Goal: Task Accomplishment & Management: Use online tool/utility

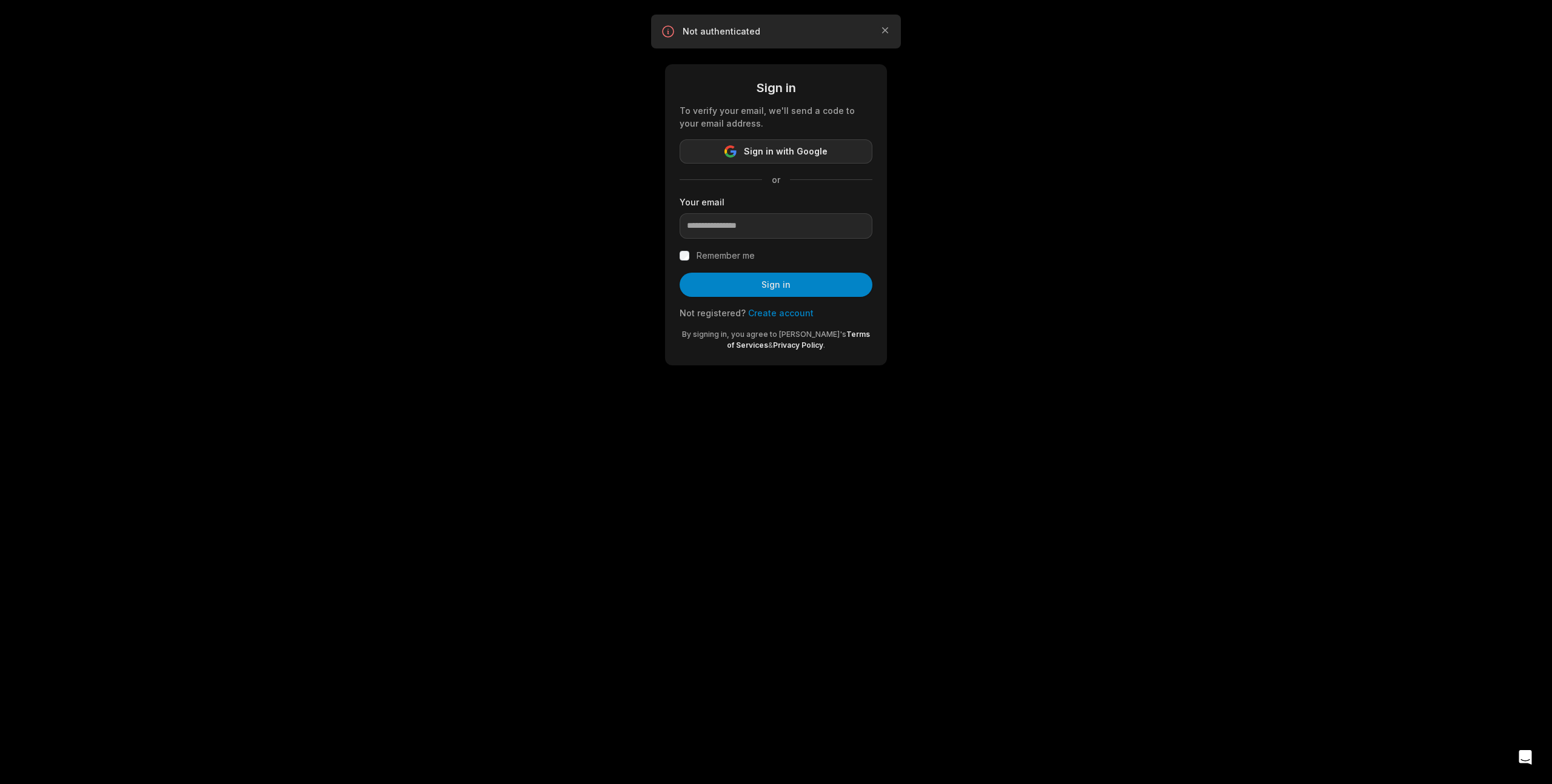
click at [780, 153] on span "Sign in with Google" at bounding box center [785, 152] width 84 height 15
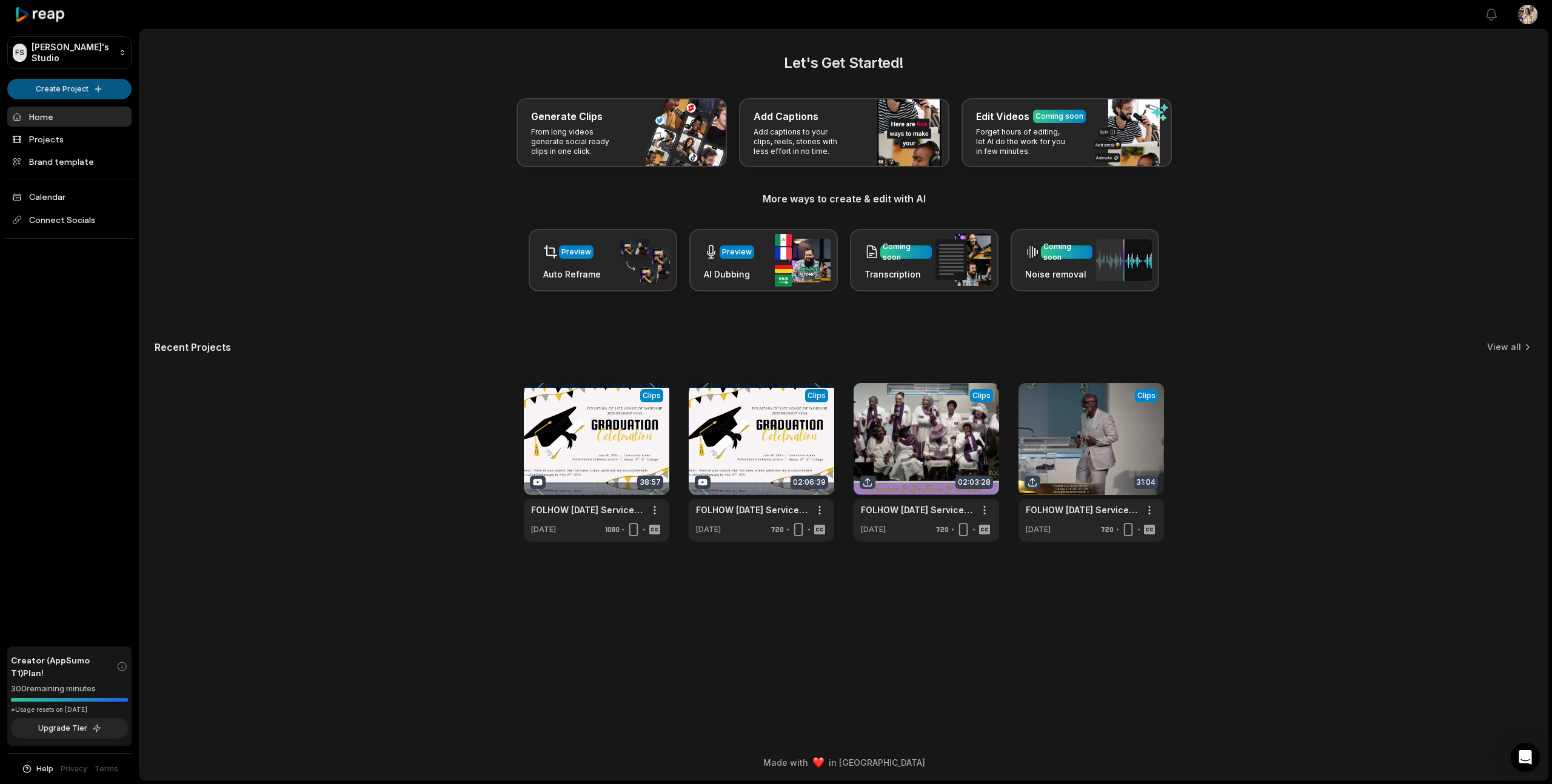
click at [68, 86] on html "FS Folhow's Studio Create Project Home Projects Brand template Calendar Connect…" at bounding box center [776, 392] width 1552 height 784
click at [67, 113] on link "Create Clips" at bounding box center [69, 114] width 118 height 20
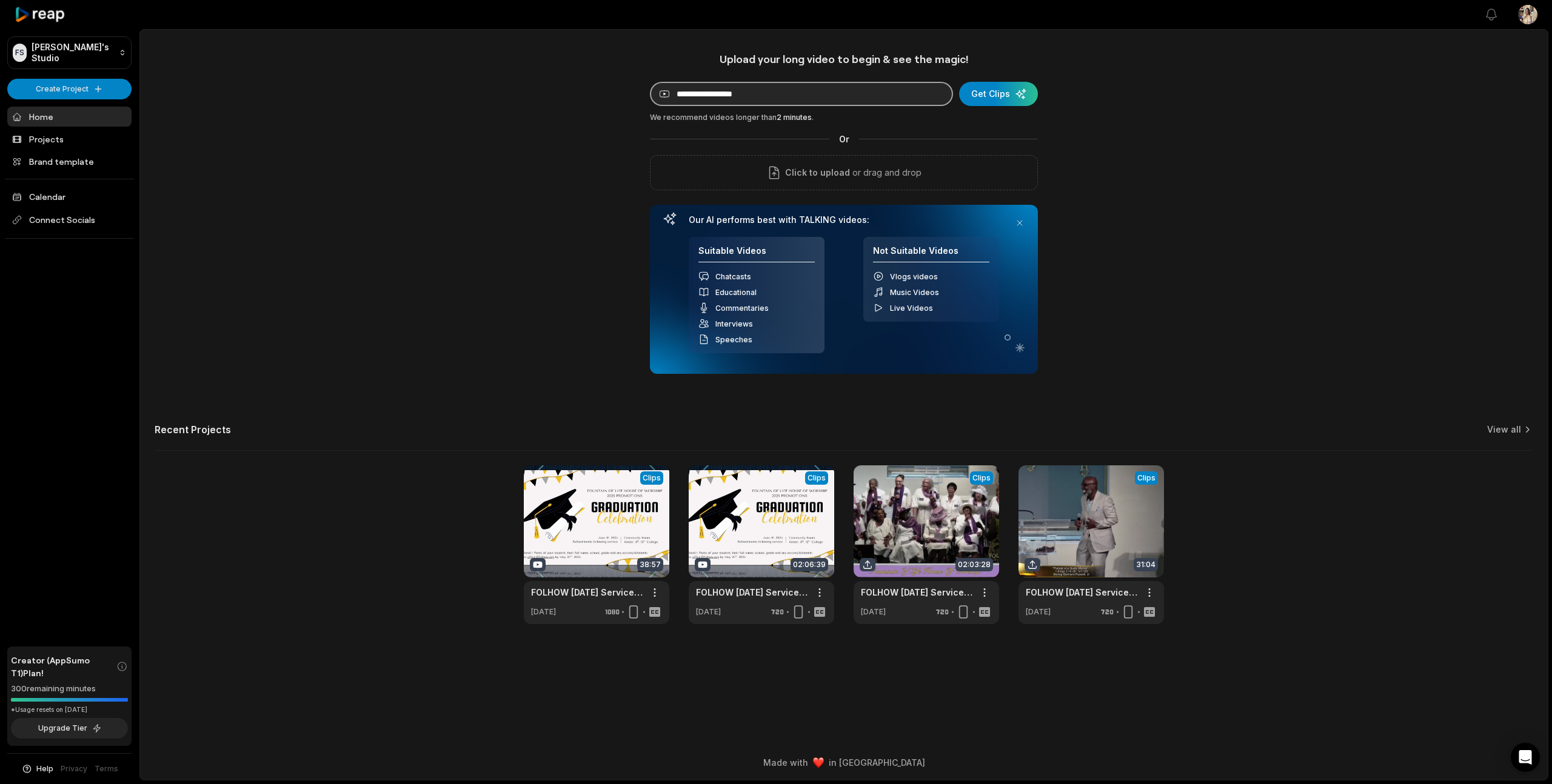
paste input "**********"
type input "**********"
click at [991, 94] on div "submit" at bounding box center [998, 94] width 79 height 24
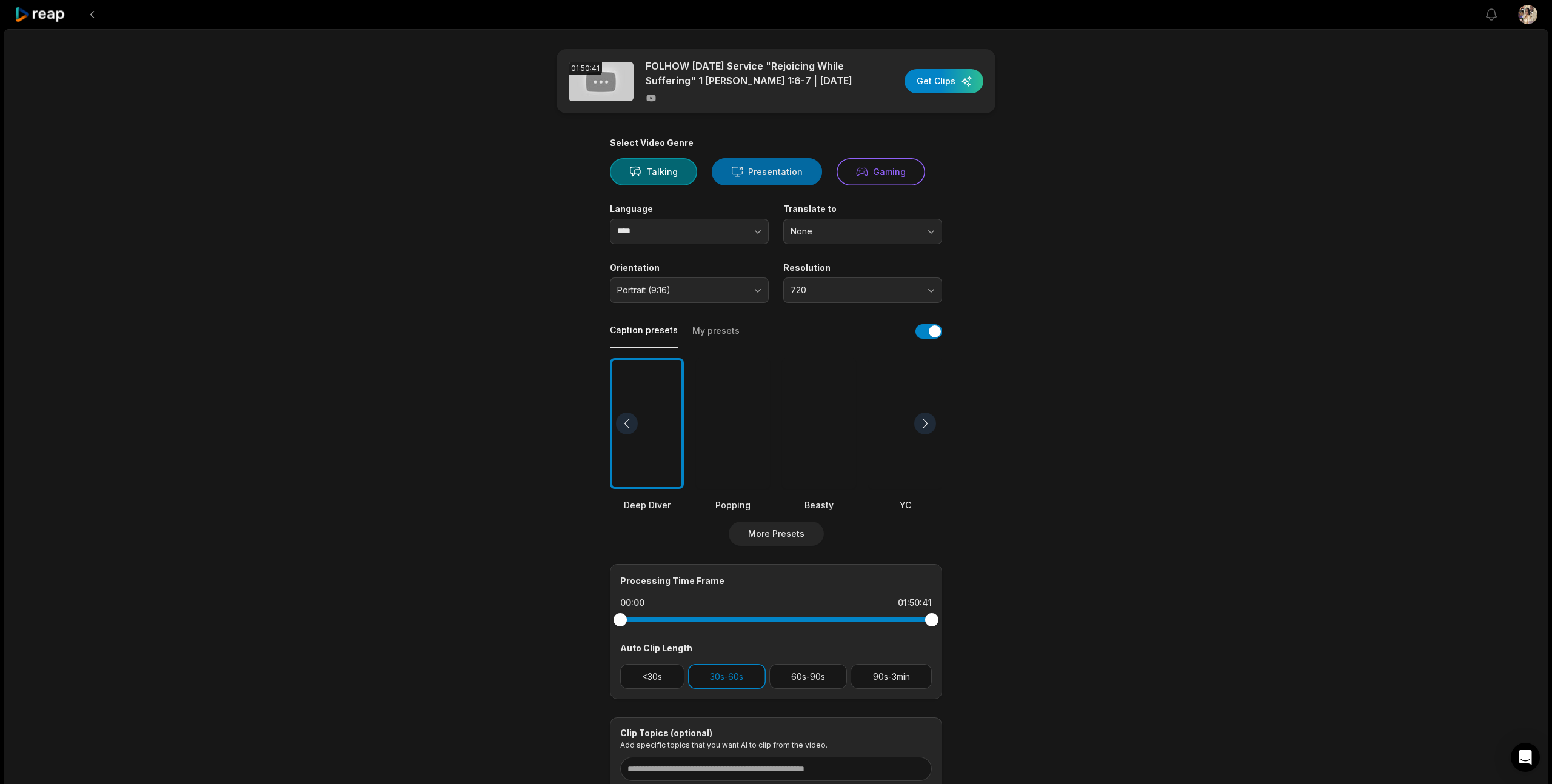
click at [747, 177] on button "Presentation" at bounding box center [767, 172] width 110 height 28
click at [827, 291] on span "720" at bounding box center [854, 290] width 127 height 11
click at [826, 338] on p "1080" at bounding box center [862, 341] width 143 height 13
click at [696, 293] on span "Portrait (9:16)" at bounding box center [680, 290] width 127 height 11
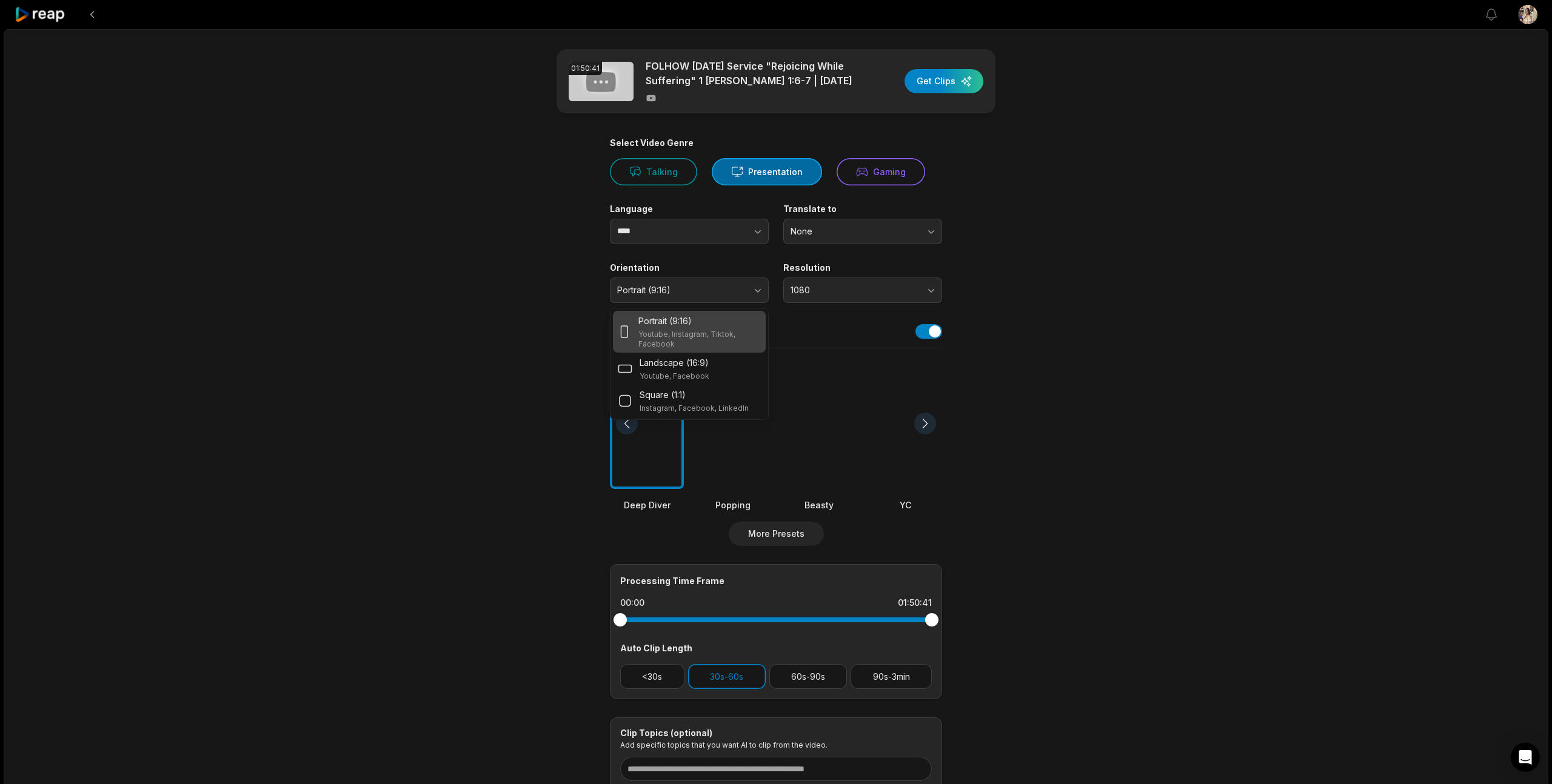
click at [696, 326] on div "Portrait (9:16)" at bounding box center [699, 321] width 122 height 13
click at [805, 435] on div at bounding box center [819, 424] width 74 height 132
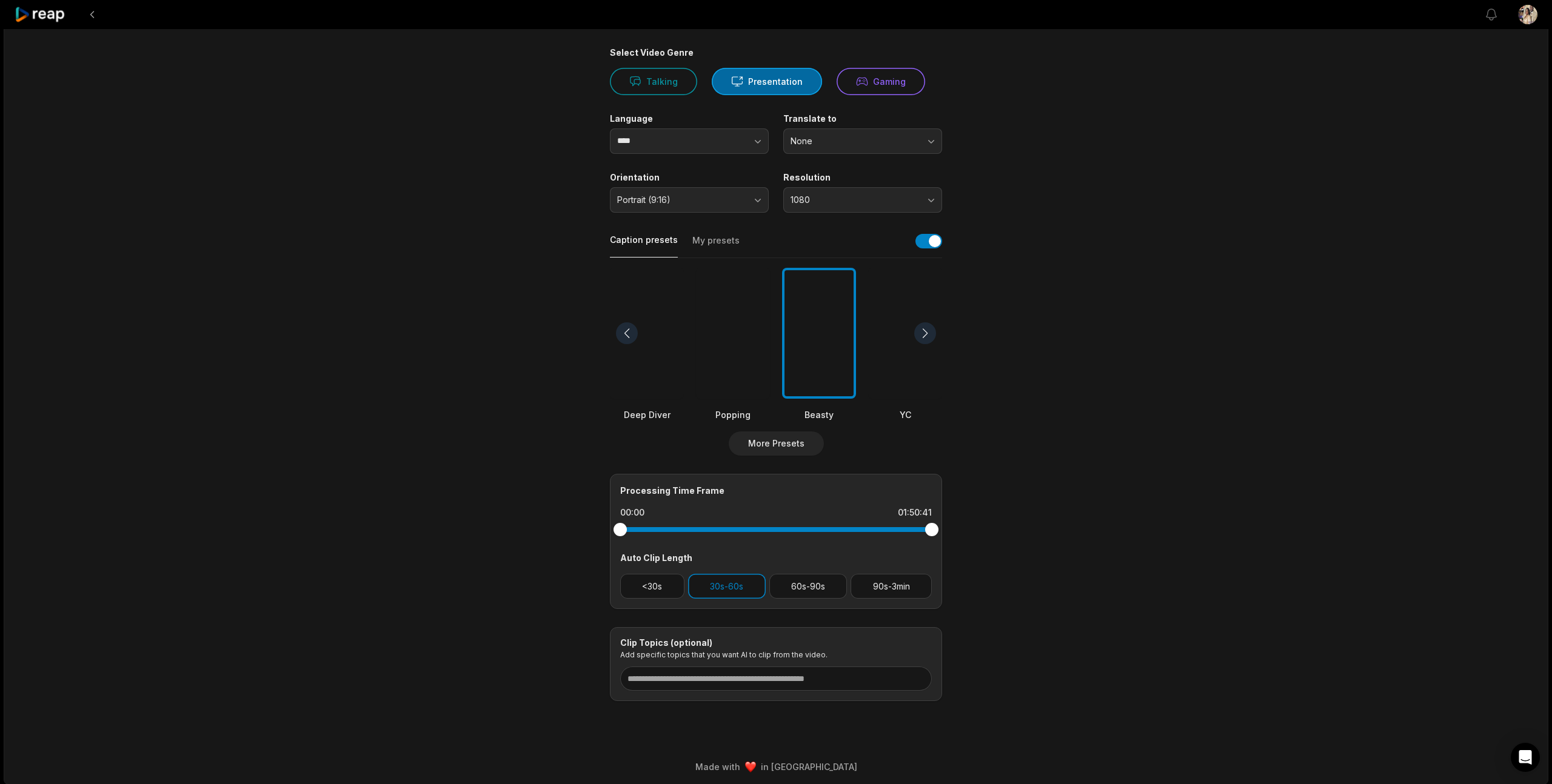
scroll to position [94, 0]
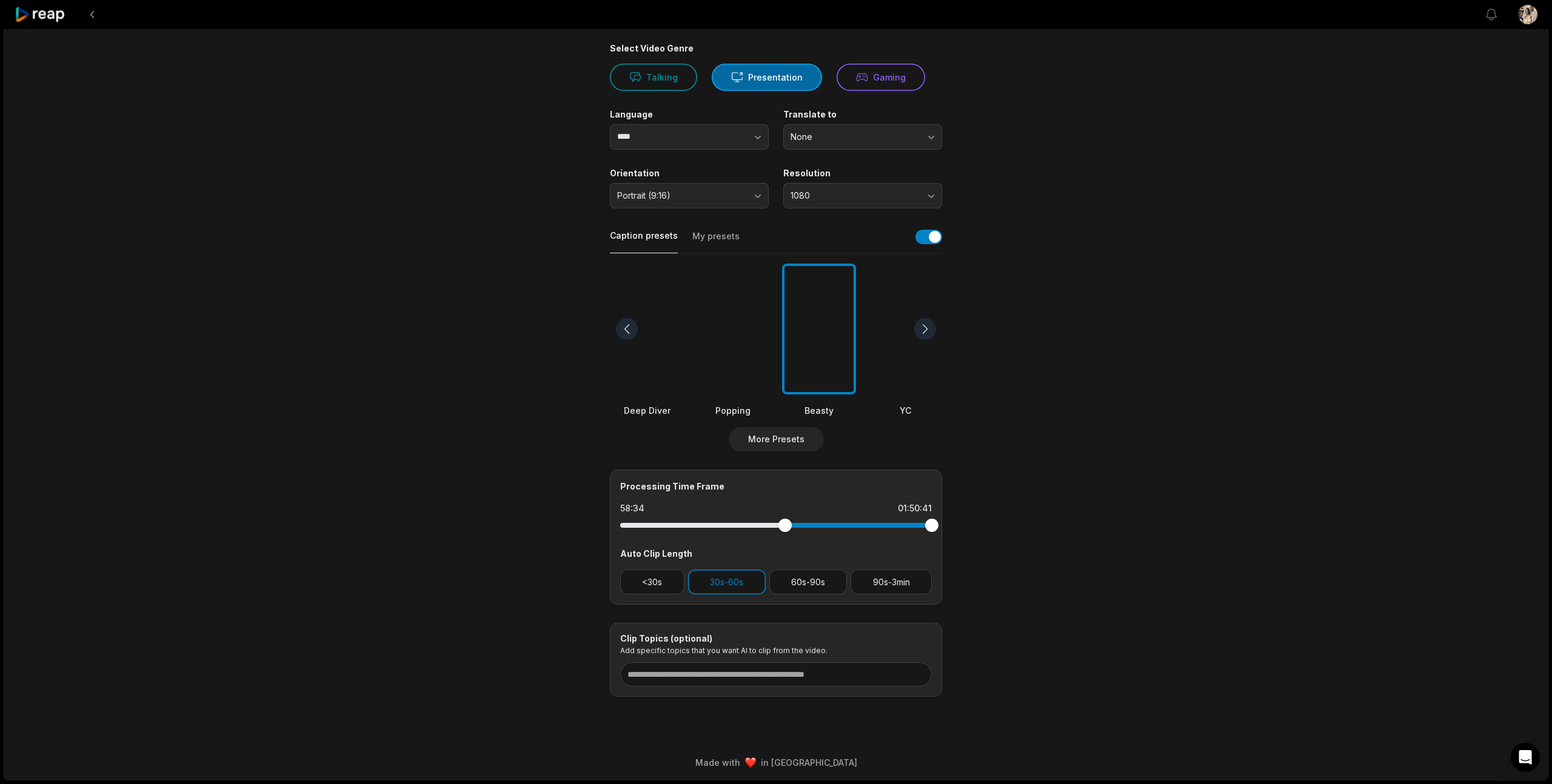
drag, startPoint x: 616, startPoint y: 528, endPoint x: 785, endPoint y: 525, distance: 169.0
click at [785, 525] on div at bounding box center [785, 525] width 13 height 13
drag, startPoint x: 930, startPoint y: 524, endPoint x: 893, endPoint y: 525, distance: 37.0
click at [893, 525] on div at bounding box center [893, 525] width 13 height 13
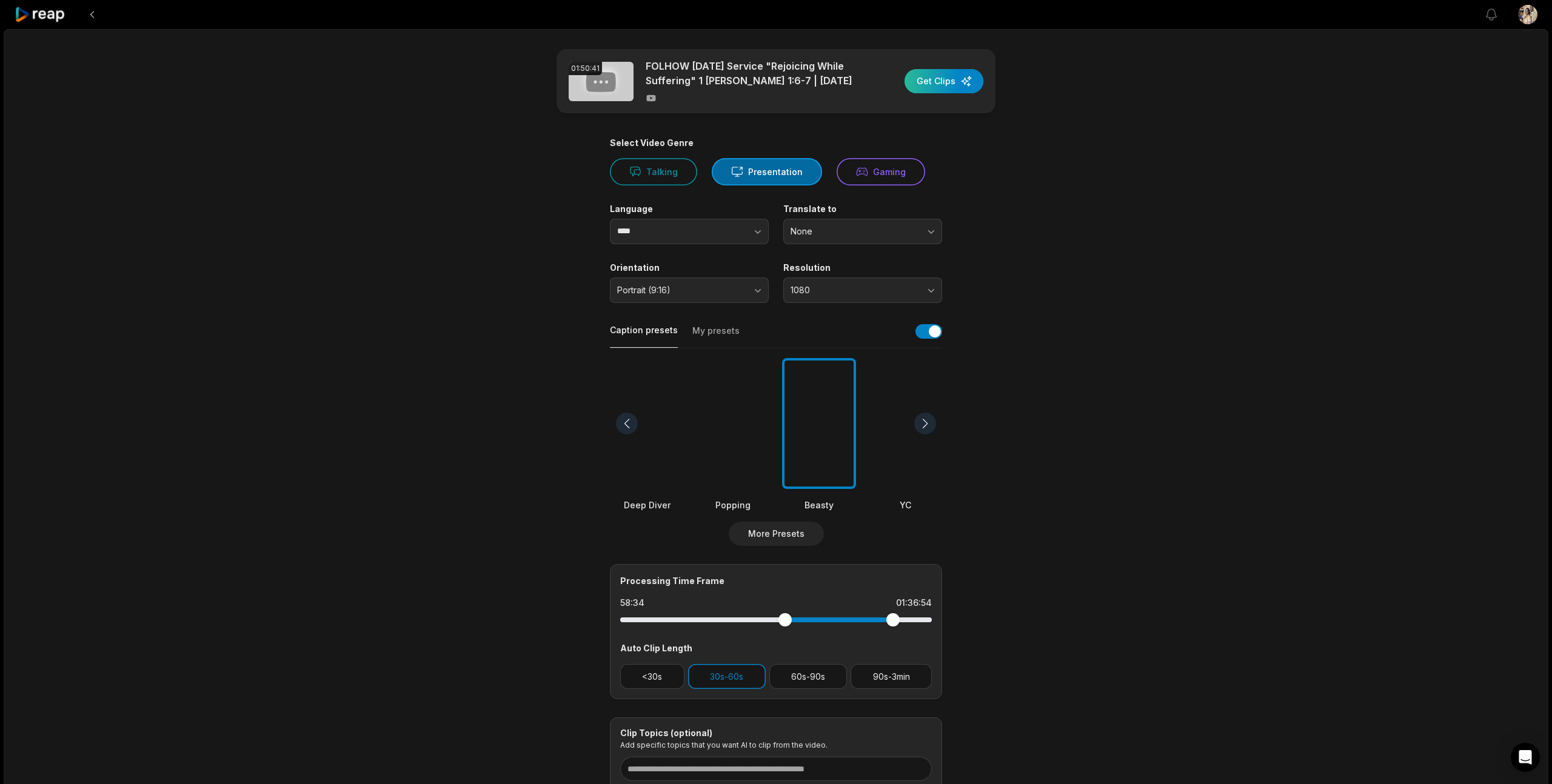
click at [928, 81] on div "button" at bounding box center [944, 81] width 79 height 24
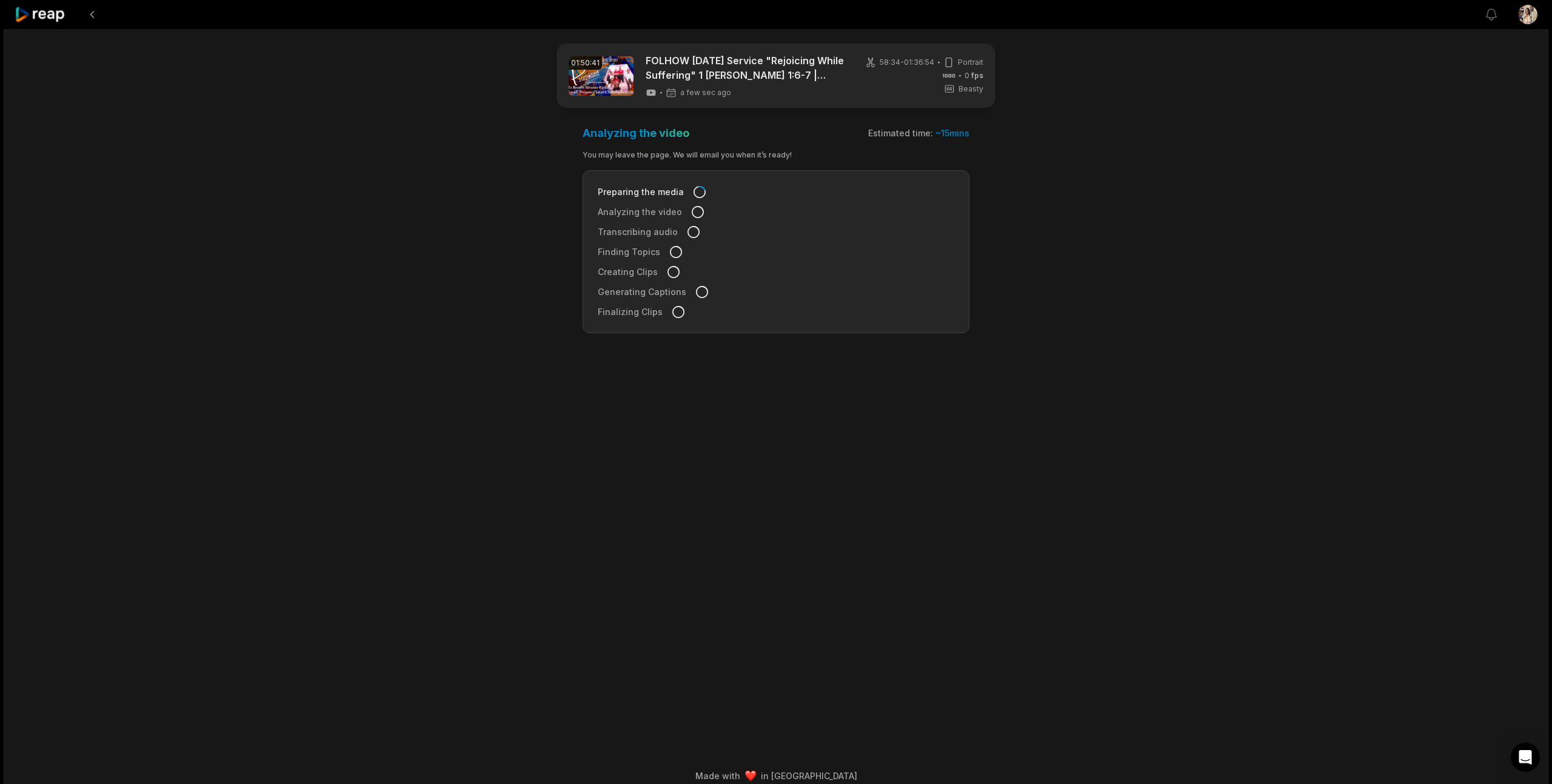
scroll to position [6, 0]
